Goal: Task Accomplishment & Management: Complete application form

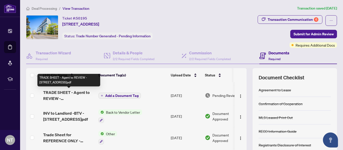
scroll to position [17, 0]
click at [74, 93] on span "TRADE SHEET - Agent to REVIEW - [STREET_ADDRESS]pdf" at bounding box center [68, 96] width 51 height 12
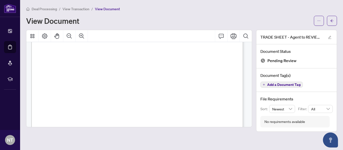
scroll to position [107, 0]
click at [151, 63] on div "Right at Home Realty 2513590 [STREET_ADDRESS] Property: Type: RESIDENTIAL Class…" at bounding box center [176, 128] width 291 height 377
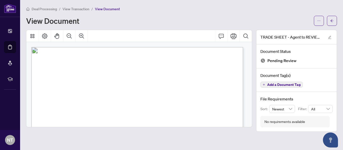
click at [76, 66] on span "RESIDENTIAL" at bounding box center [67, 66] width 18 height 3
click at [32, 34] on icon "Thumbnails" at bounding box center [32, 36] width 6 height 6
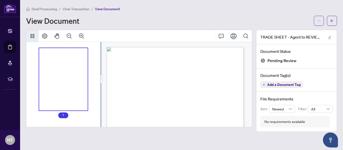
click at [32, 34] on icon "Thumbnails" at bounding box center [32, 36] width 6 height 6
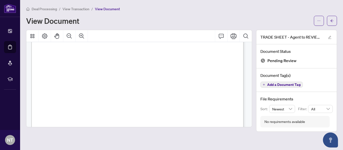
scroll to position [75, 0]
click at [214, 46] on span "[PERSON_NAME]" at bounding box center [205, 47] width 20 height 2
drag, startPoint x: 228, startPoint y: 45, endPoint x: 208, endPoint y: 72, distance: 33.5
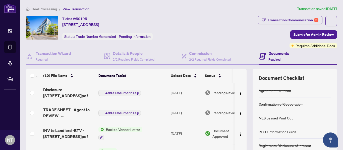
click at [281, 53] on h4 "Documents" at bounding box center [278, 53] width 21 height 6
click at [268, 53] on h4 "Documents" at bounding box center [278, 53] width 21 height 6
click at [260, 55] on icon at bounding box center [262, 56] width 7 height 7
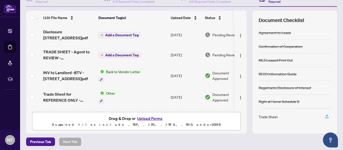
scroll to position [58, 0]
click at [239, 56] on img "button" at bounding box center [241, 56] width 4 height 4
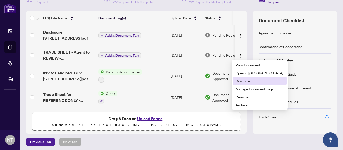
click at [245, 82] on span "Download" at bounding box center [260, 81] width 48 height 6
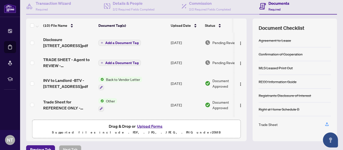
scroll to position [60, 0]
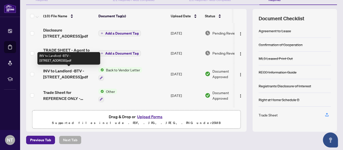
click at [70, 73] on span "INV to Landlord -BTV - [STREET_ADDRESS]pdf" at bounding box center [68, 74] width 51 height 12
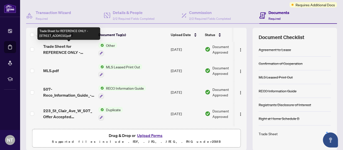
click at [57, 52] on span "Trade Sheet for REFERENCE ONLY - [STREET_ADDRESS]pdf" at bounding box center [68, 49] width 51 height 12
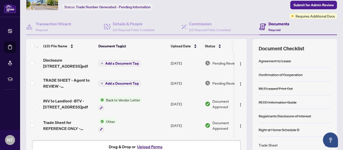
scroll to position [30, 0]
click at [126, 61] on button "Add a Document Tag" at bounding box center [119, 64] width 42 height 6
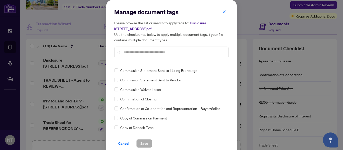
scroll to position [335, 0]
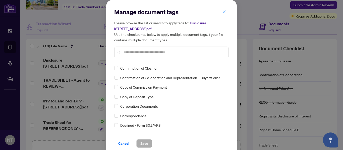
click at [223, 13] on icon "close" at bounding box center [224, 12] width 4 height 4
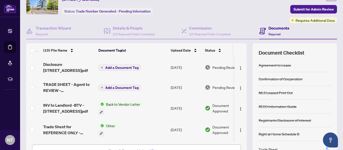
scroll to position [25, 0]
click at [126, 67] on span "Add a Document Tag" at bounding box center [121, 68] width 33 height 4
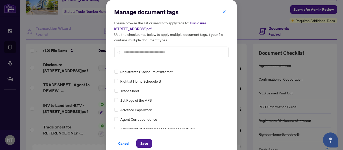
scroll to position [5, 0]
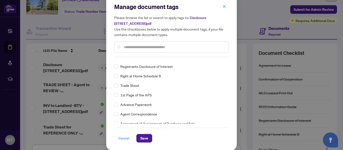
click at [121, 139] on span "Cancel" at bounding box center [123, 139] width 11 height 8
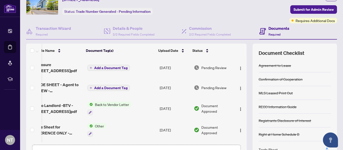
scroll to position [0, 16]
click at [239, 89] on img "button" at bounding box center [241, 89] width 4 height 4
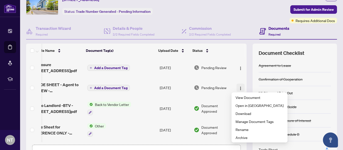
click at [239, 89] on img "button" at bounding box center [241, 89] width 4 height 4
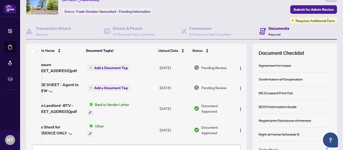
click at [57, 86] on span "TRADE SHEET - Agent to REVIEW - [STREET_ADDRESS]pdf" at bounding box center [57, 88] width 51 height 12
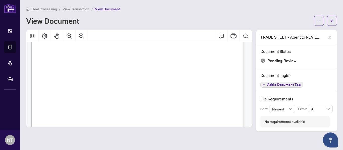
scroll to position [95, 0]
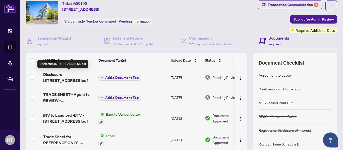
click at [63, 74] on span "Disclosure [STREET_ADDRESS]pdf" at bounding box center [68, 78] width 51 height 12
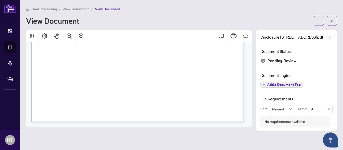
scroll to position [199, 0]
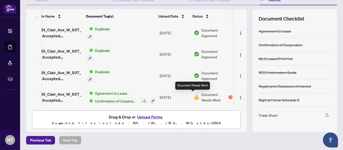
scroll to position [0, 16]
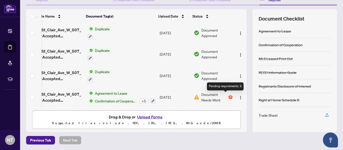
click at [228, 96] on div "2" at bounding box center [230, 97] width 4 height 4
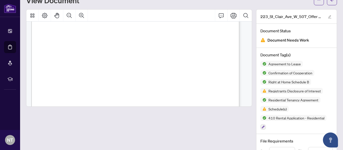
scroll to position [604, 0]
click at [56, 122] on div at bounding box center [139, 117] width 226 height 216
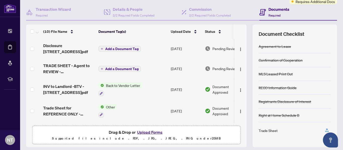
scroll to position [53, 0]
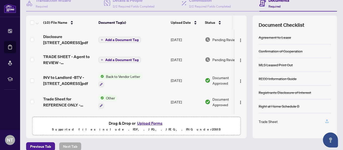
click at [325, 123] on icon "button" at bounding box center [327, 121] width 5 height 5
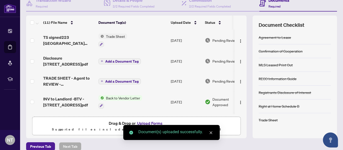
click at [211, 134] on icon "close" at bounding box center [211, 133] width 4 height 4
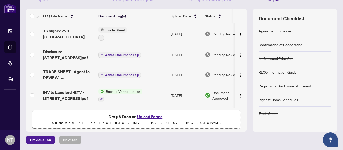
scroll to position [0, 0]
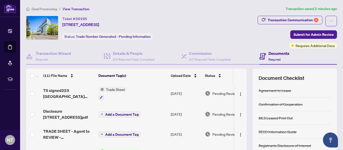
click at [273, 53] on h4 "Documents" at bounding box center [278, 53] width 21 height 6
click at [307, 36] on div "Requires Additional Docs" at bounding box center [309, 36] width 38 height 8
click at [269, 42] on div "Transaction Communication 6 Submit for Admin Review Requires Additional Docs" at bounding box center [271, 32] width 131 height 33
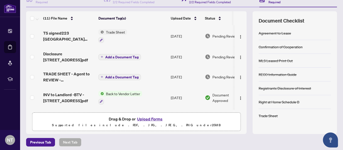
scroll to position [57, 0]
click at [153, 119] on button "Upload Forms" at bounding box center [150, 119] width 28 height 7
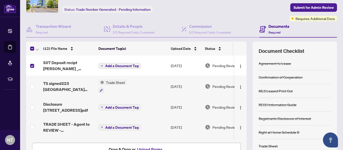
scroll to position [27, 0]
click at [126, 65] on span "Add a Document Tag" at bounding box center [121, 67] width 33 height 4
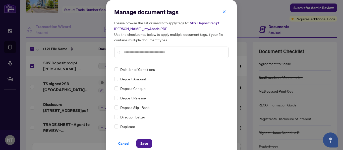
scroll to position [0, 0]
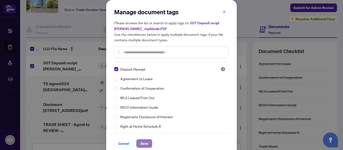
click at [145, 144] on span "Save" at bounding box center [144, 144] width 8 height 8
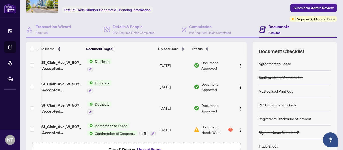
scroll to position [0, 16]
click at [304, 8] on span "Submit for Admin Review" at bounding box center [314, 8] width 40 height 8
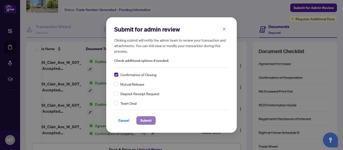
click at [150, 120] on span "Submit" at bounding box center [145, 121] width 11 height 8
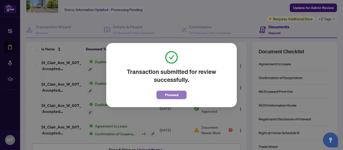
click at [171, 95] on span "Proceed" at bounding box center [171, 95] width 13 height 8
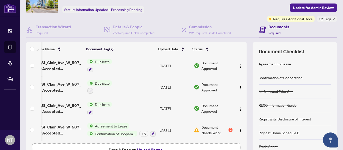
scroll to position [0, 0]
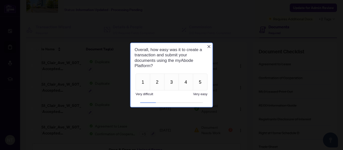
click at [208, 46] on icon "Close button" at bounding box center [209, 47] width 4 height 4
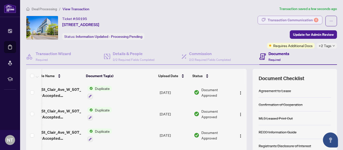
click at [280, 19] on div "Transaction Communication 6" at bounding box center [293, 20] width 51 height 8
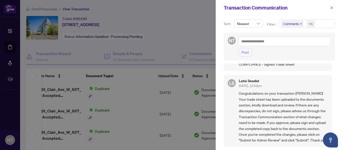
scroll to position [1, 0]
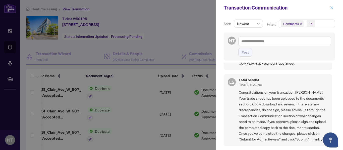
click at [331, 9] on icon "close" at bounding box center [332, 8] width 4 height 4
